Goal: Task Accomplishment & Management: Complete application form

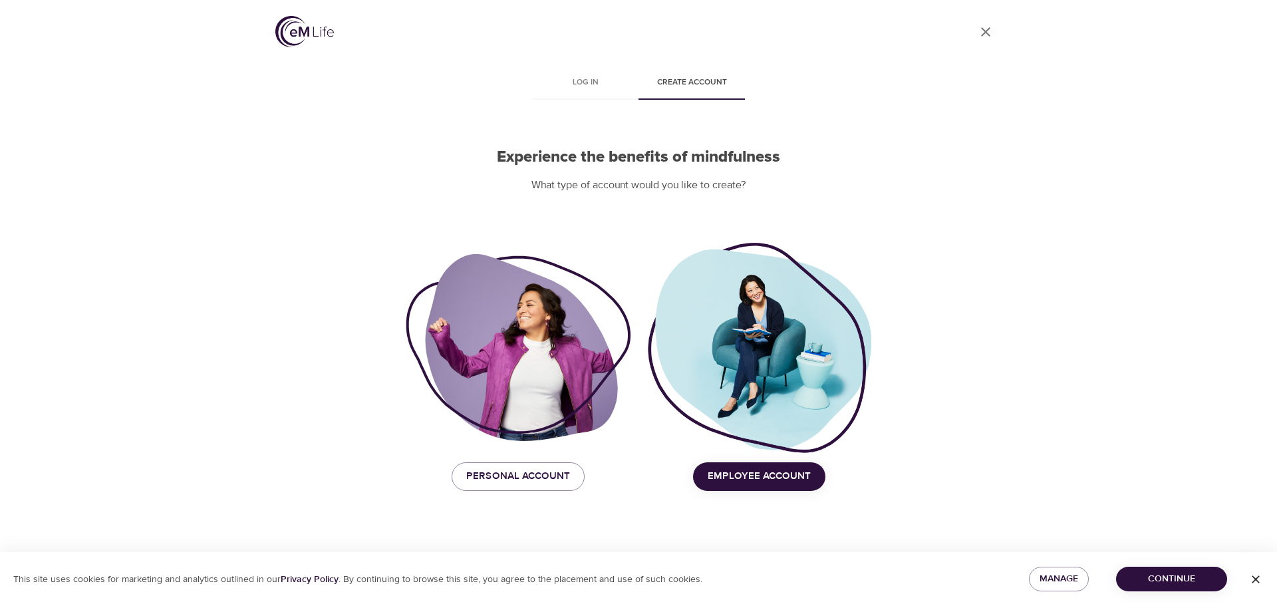
click at [787, 473] on span "Employee Account" at bounding box center [759, 476] width 103 height 17
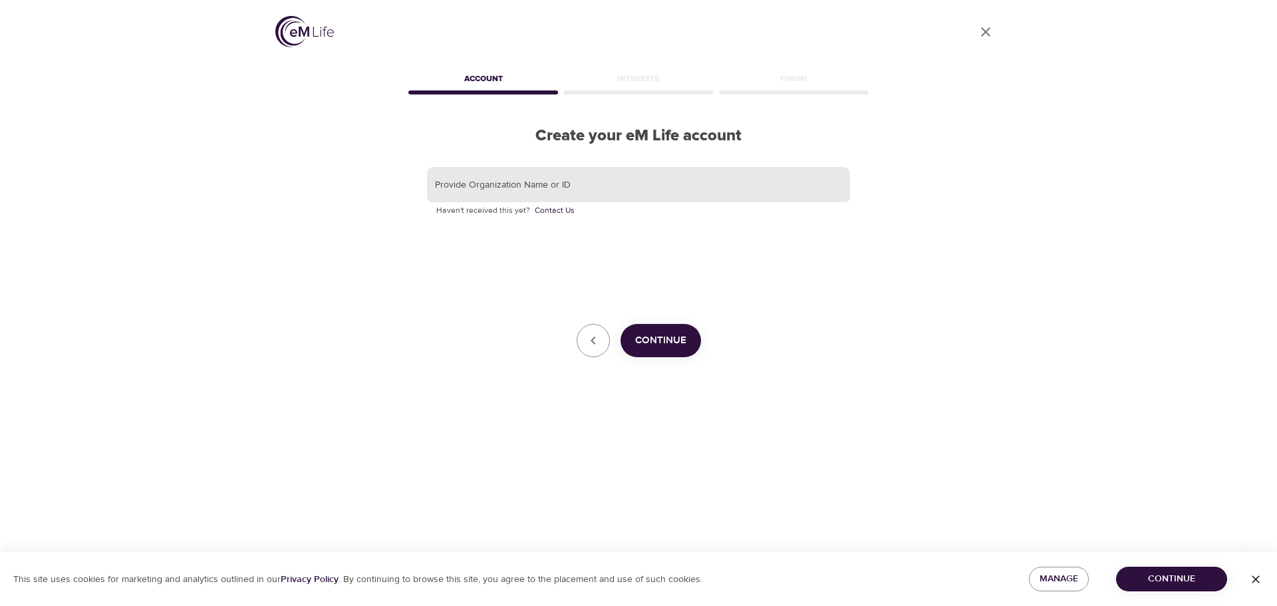
click at [513, 179] on input "text" at bounding box center [638, 185] width 423 height 36
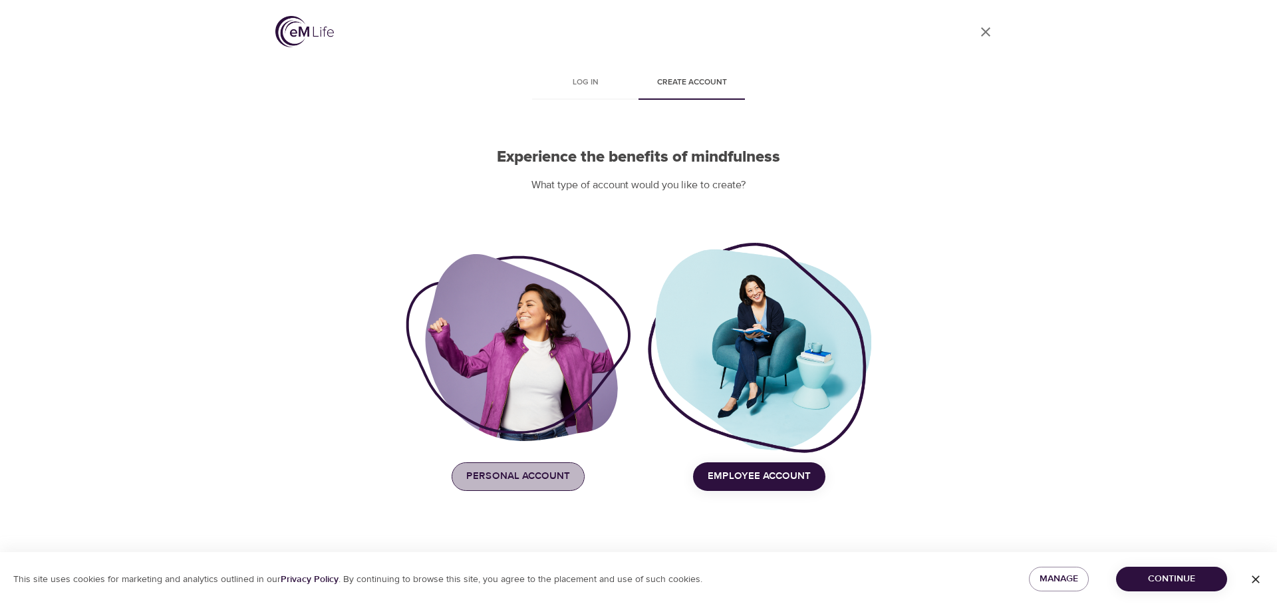
click at [492, 480] on span "Personal Account" at bounding box center [518, 476] width 104 height 17
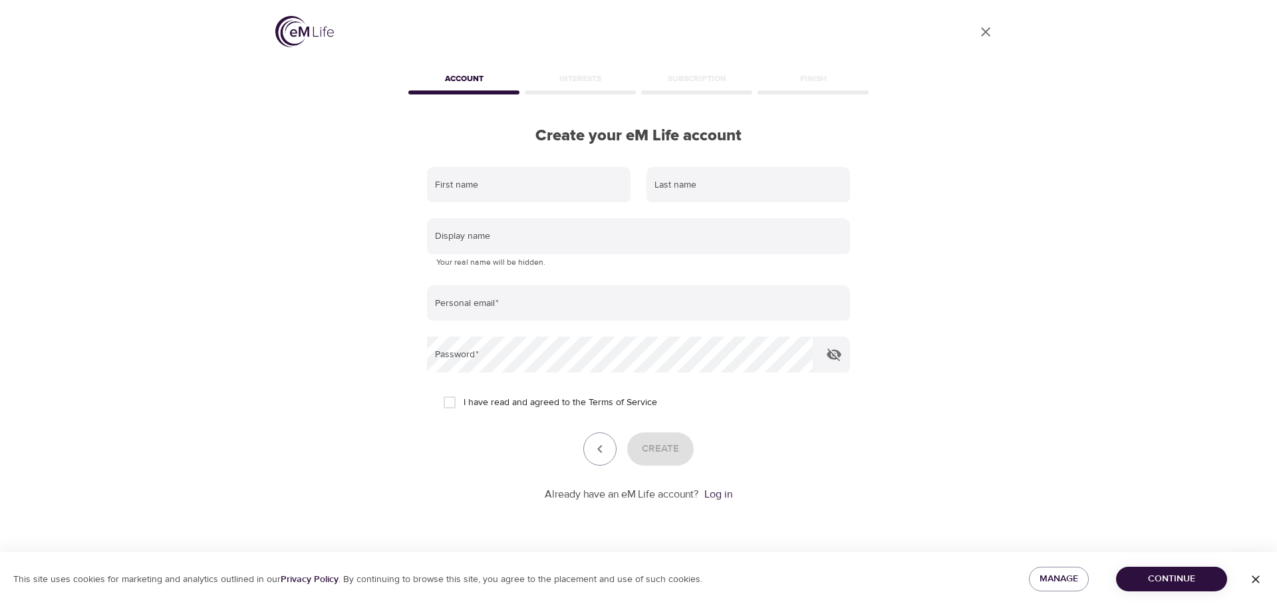
click at [577, 74] on div "Interests" at bounding box center [580, 81] width 116 height 27
click at [1250, 577] on icon "button" at bounding box center [1255, 579] width 13 height 13
